Goal: Task Accomplishment & Management: Manage account settings

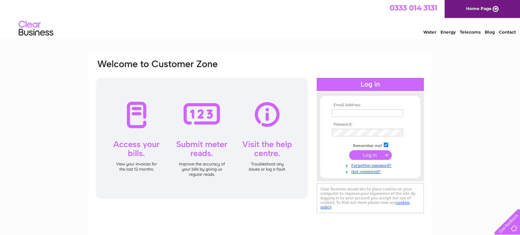
type input "hestataing@yahoo.com"
click at [370, 154] on input "submit" at bounding box center [370, 155] width 42 height 10
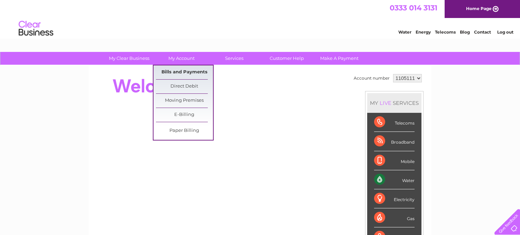
click at [186, 71] on link "Bills and Payments" at bounding box center [184, 72] width 57 height 14
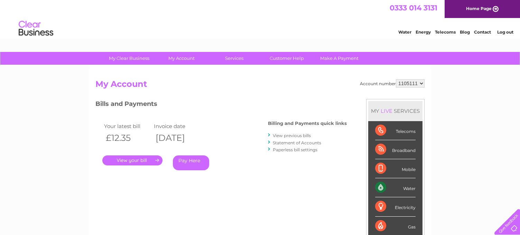
click at [133, 159] on link "." at bounding box center [132, 160] width 60 height 10
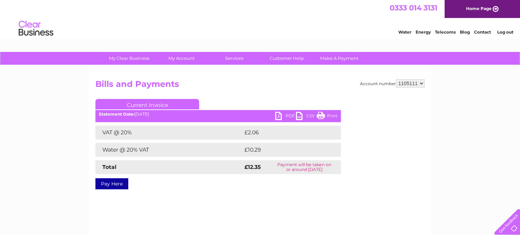
click at [322, 116] on link "Print" at bounding box center [326, 117] width 21 height 10
click at [323, 114] on link "Print" at bounding box center [326, 117] width 21 height 10
click at [505, 32] on link "Log out" at bounding box center [505, 31] width 16 height 5
